Goal: Transaction & Acquisition: Purchase product/service

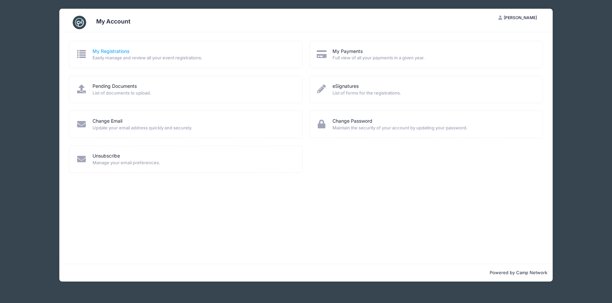
click at [114, 53] on link "My Registrations" at bounding box center [110, 51] width 37 height 7
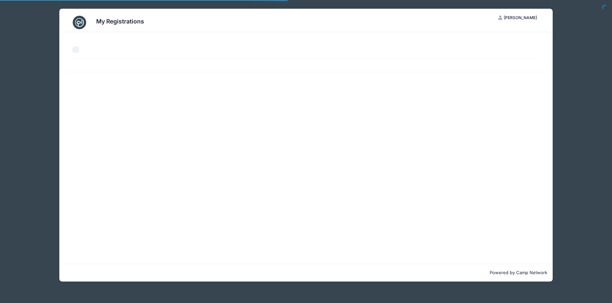
select select "50"
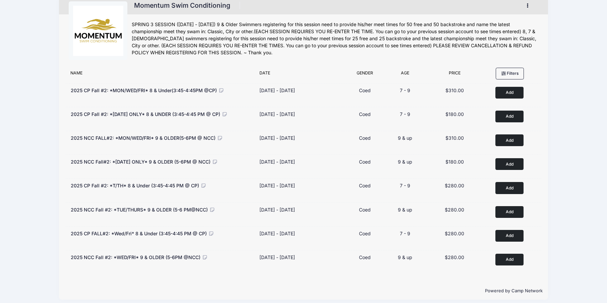
scroll to position [18, 0]
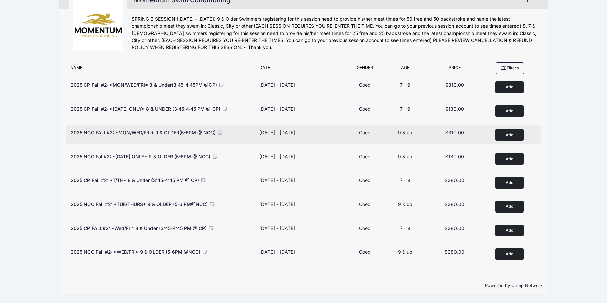
click at [179, 131] on span "2025 NCC FALL#2: *MON/WED/FRI* 9 & OLDER(5-6PM @ NCC)" at bounding box center [143, 133] width 145 height 6
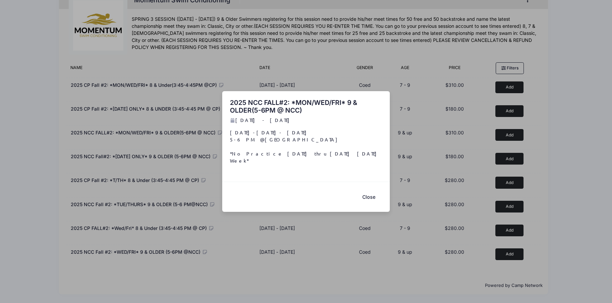
click at [312, 105] on h2 "2025 NCC FALL#2: *MON/WED/FRI* 9 & OLDER(5-6PM @ NCC)" at bounding box center [306, 107] width 152 height 16
click at [370, 192] on button "Close" at bounding box center [368, 197] width 27 height 14
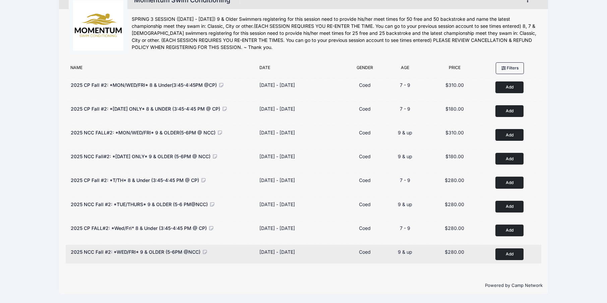
click at [509, 252] on button "Add to Cart" at bounding box center [509, 254] width 28 height 12
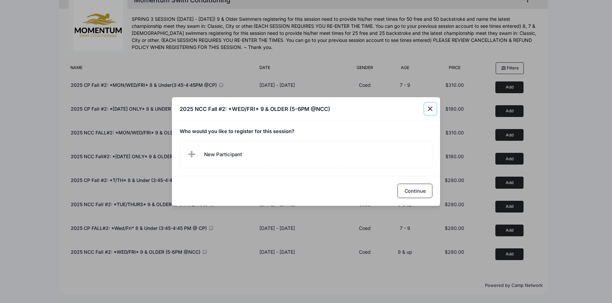
click at [430, 110] on button "Close" at bounding box center [430, 109] width 12 height 12
